Goal: Information Seeking & Learning: Learn about a topic

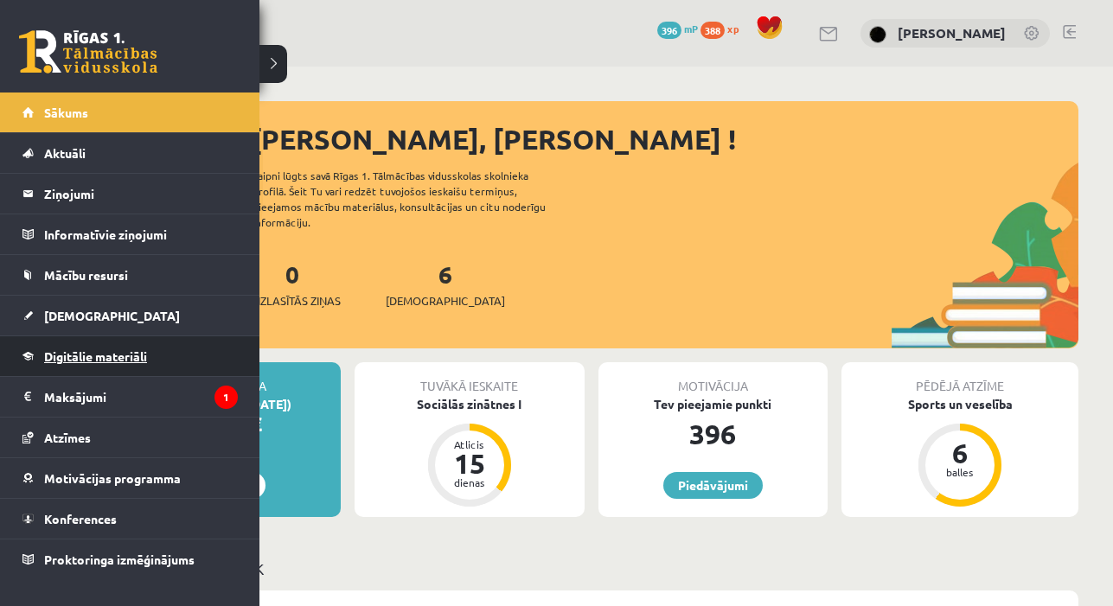
click at [101, 351] on span "Digitālie materiāli" at bounding box center [95, 356] width 103 height 16
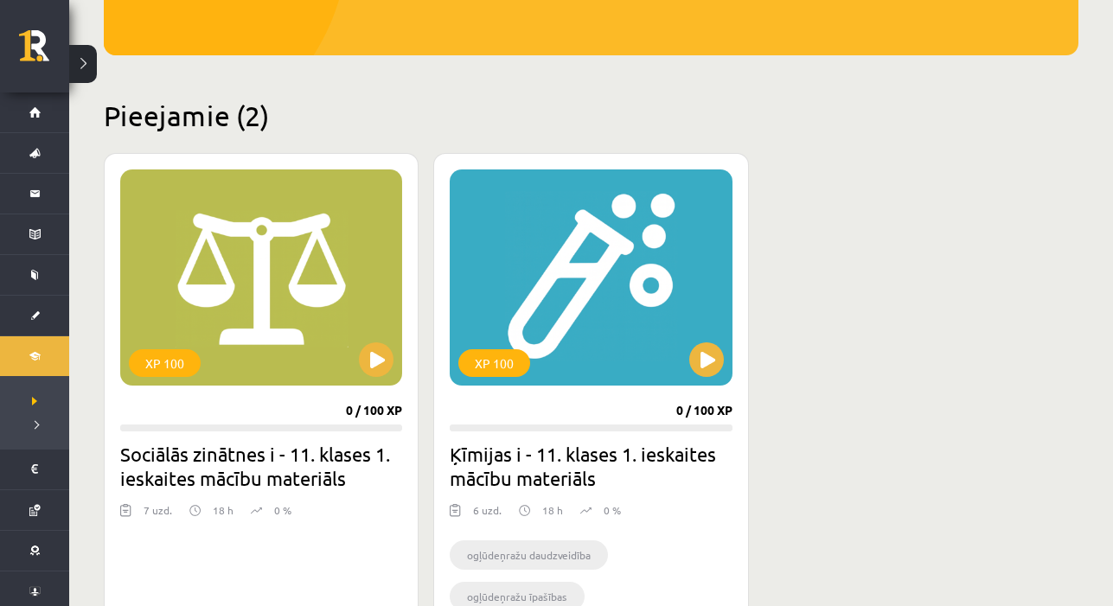
scroll to position [475, 0]
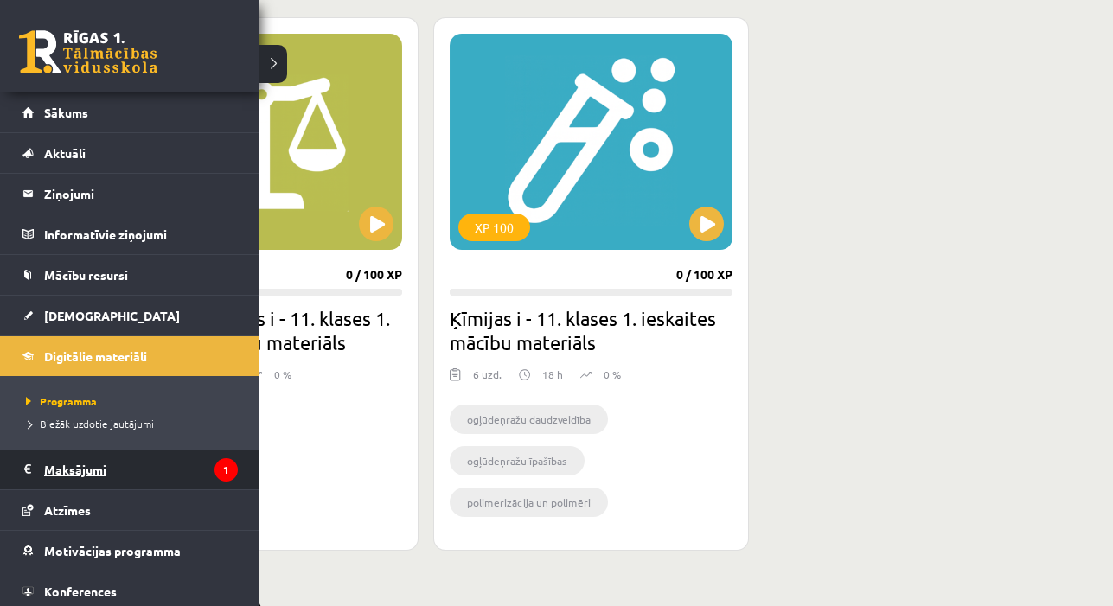
click at [57, 467] on legend "Maksājumi 1" at bounding box center [141, 470] width 194 height 40
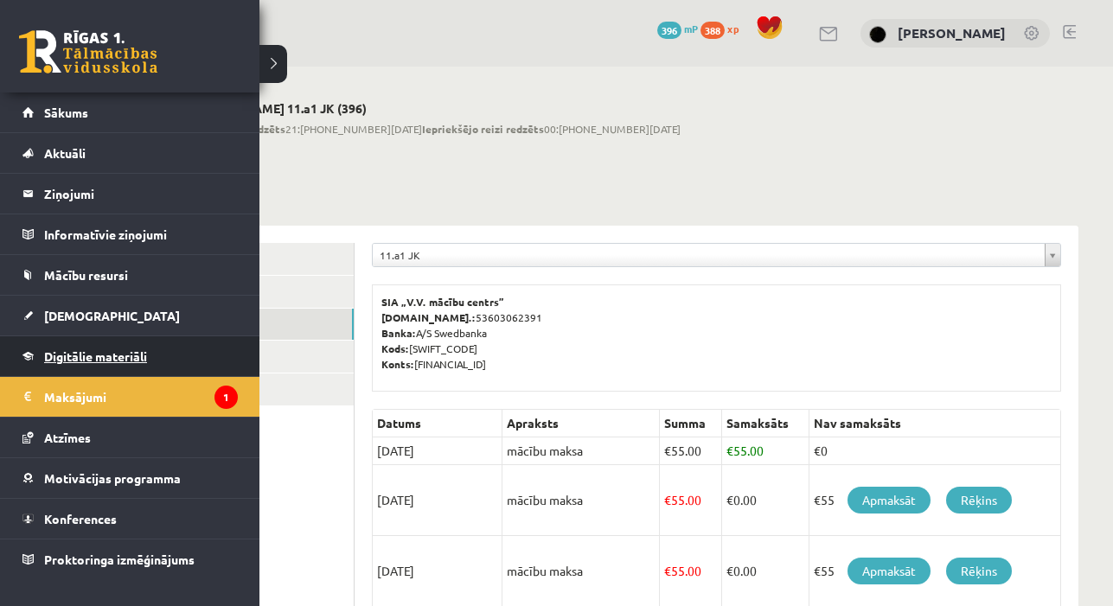
click at [41, 353] on link "Digitālie materiāli" at bounding box center [129, 356] width 215 height 40
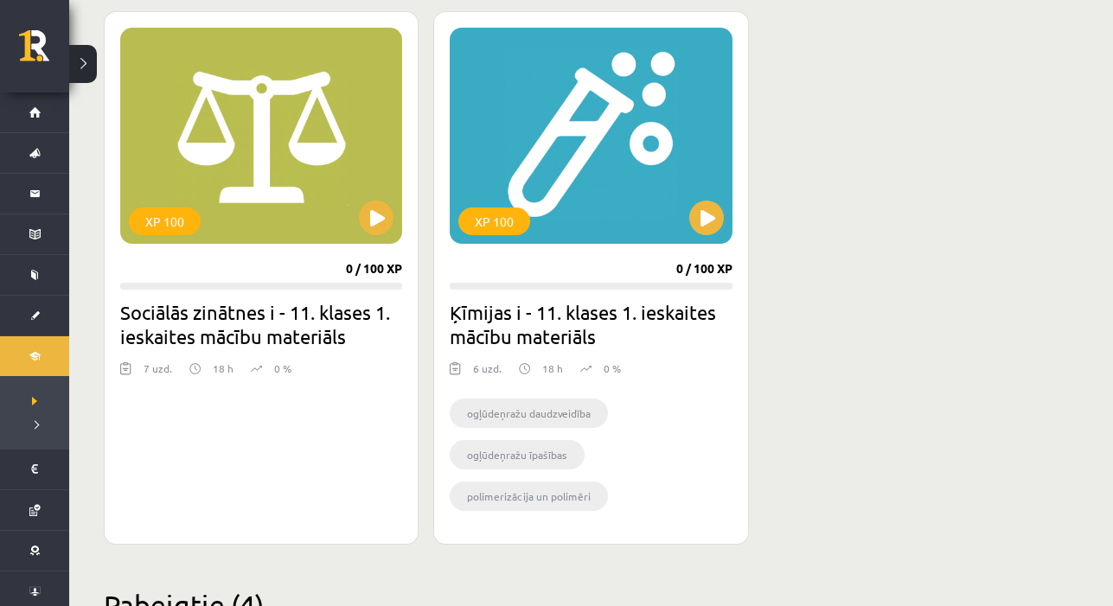
scroll to position [498, 0]
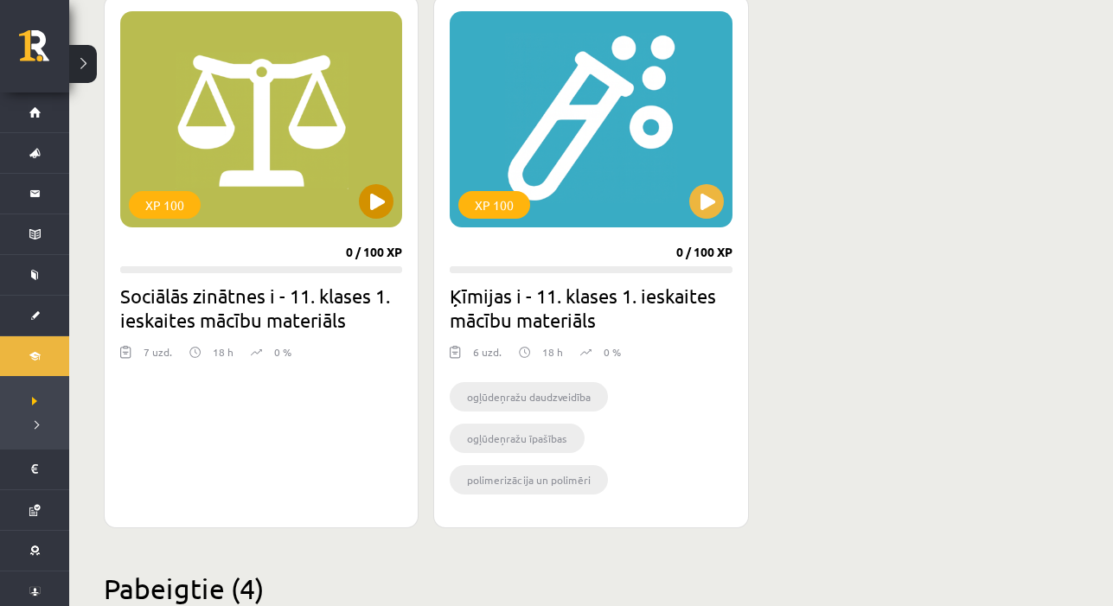
click at [376, 205] on button at bounding box center [376, 201] width 35 height 35
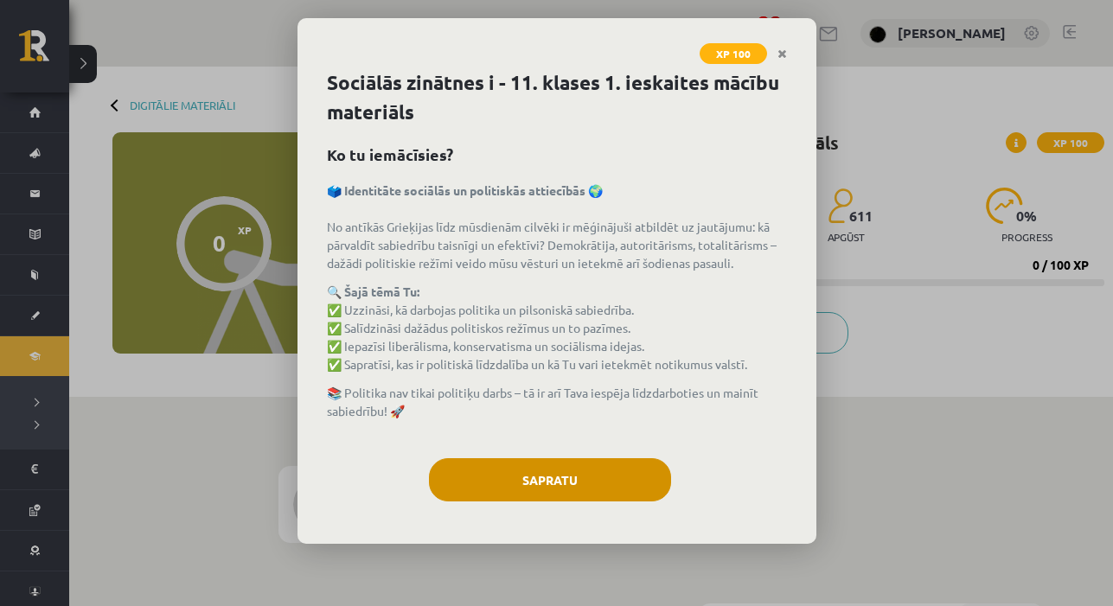
click at [564, 480] on button "Sapratu" at bounding box center [550, 479] width 242 height 43
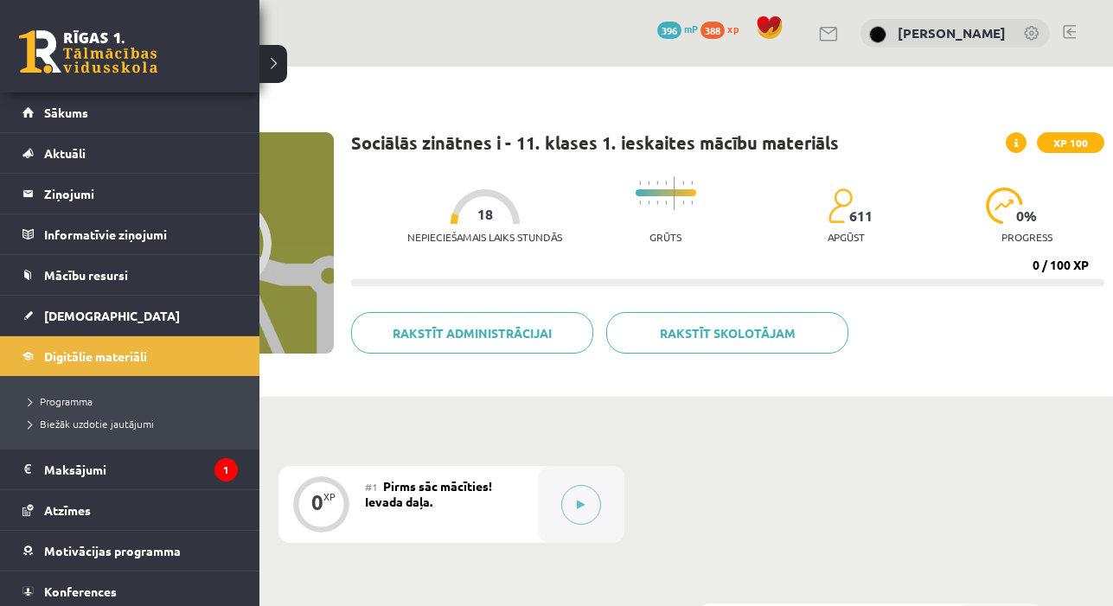
click at [80, 54] on link at bounding box center [88, 51] width 138 height 43
